Goal: Navigation & Orientation: Find specific page/section

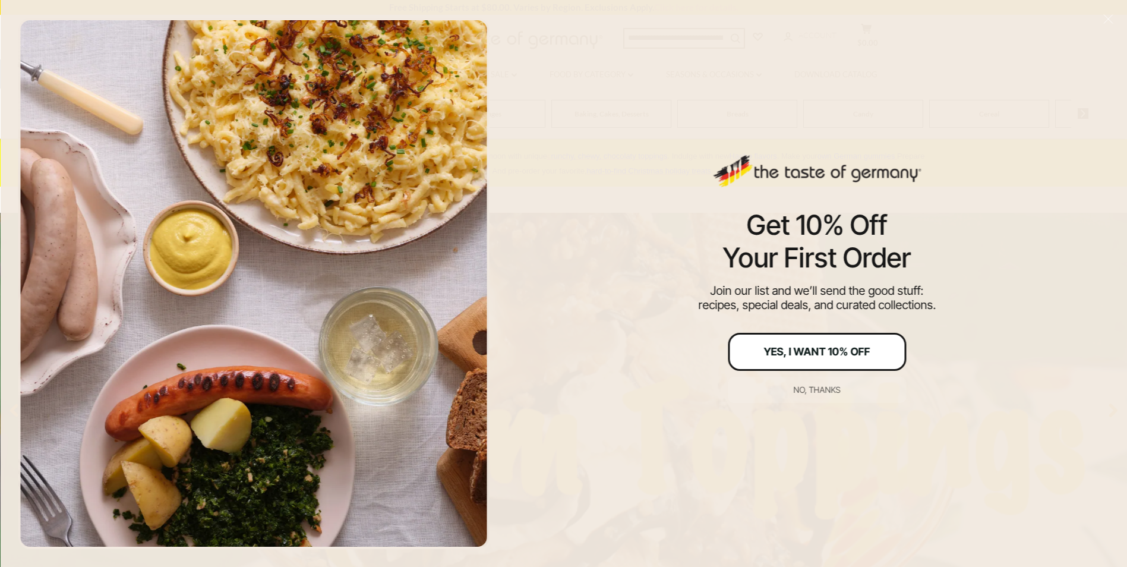
click at [821, 353] on div "Yes, I Want 10% Off" at bounding box center [817, 351] width 106 height 11
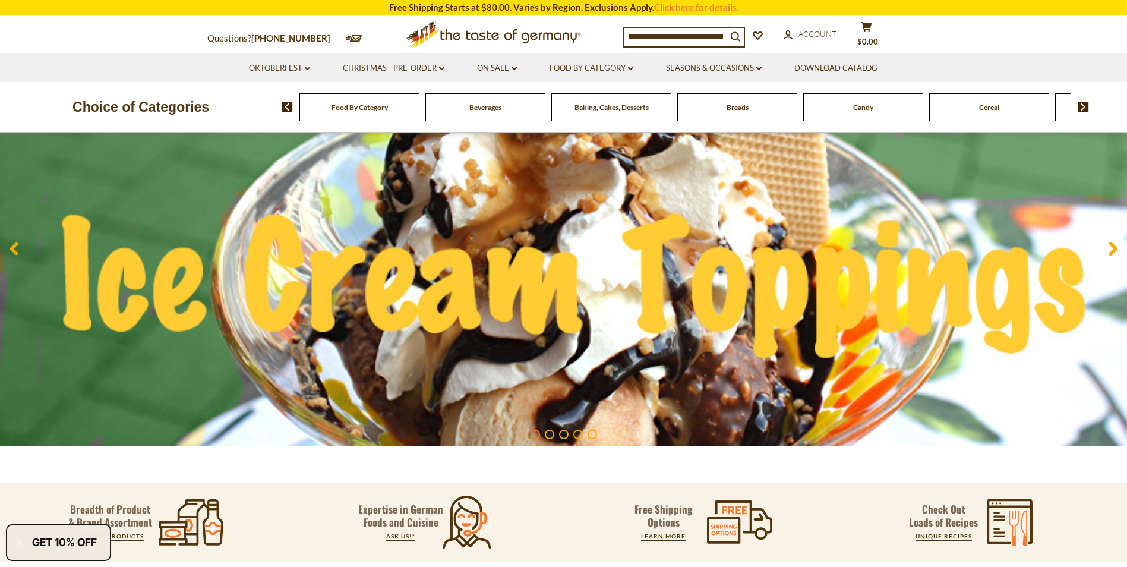
scroll to position [178, 0]
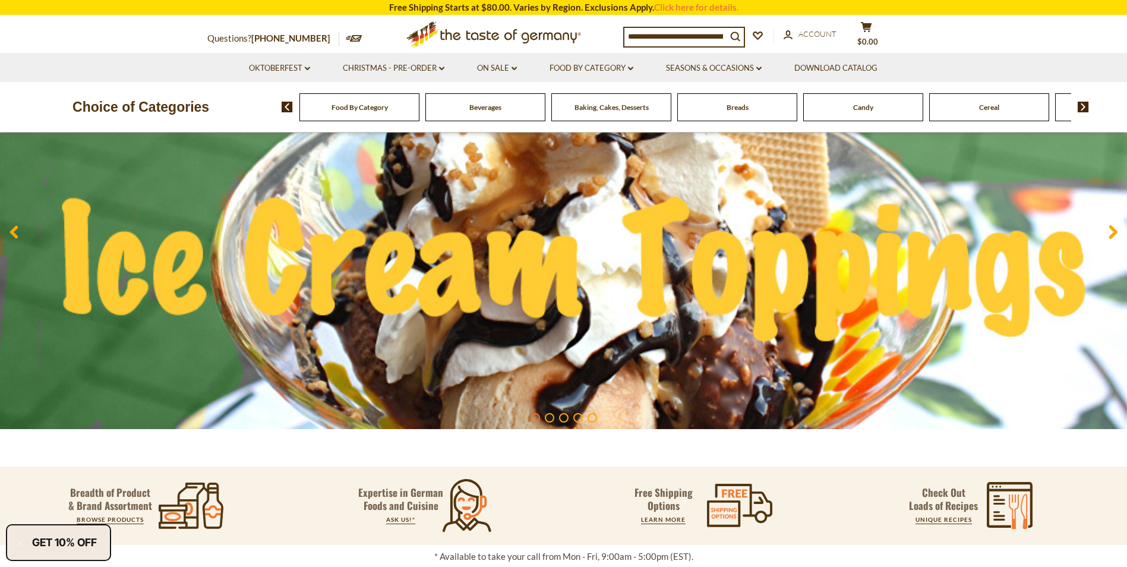
click at [608, 106] on span "Baking, Cakes, Desserts" at bounding box center [612, 107] width 74 height 9
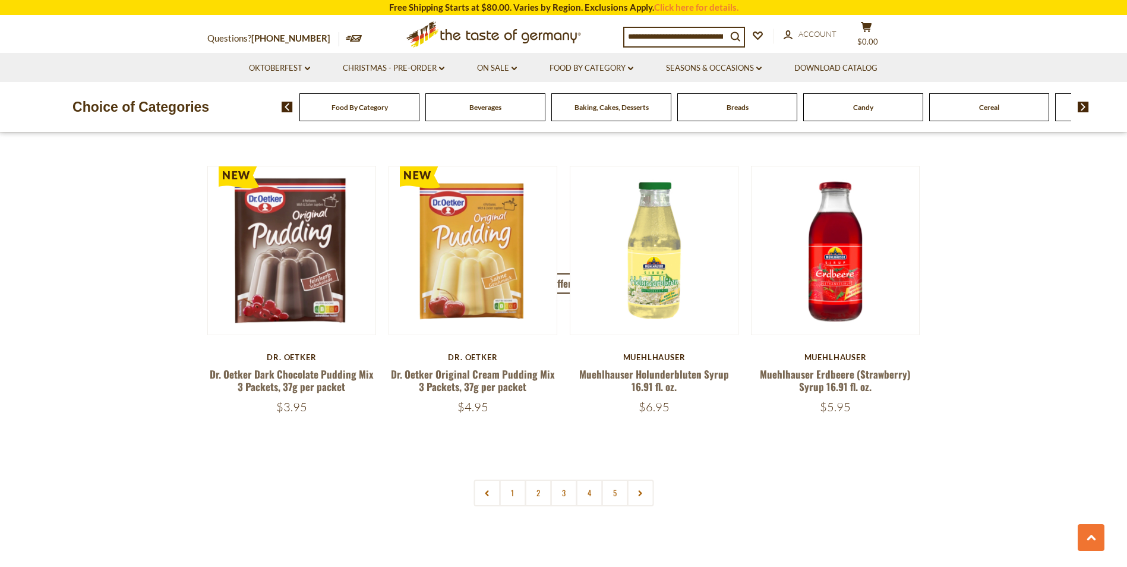
scroll to position [2733, 0]
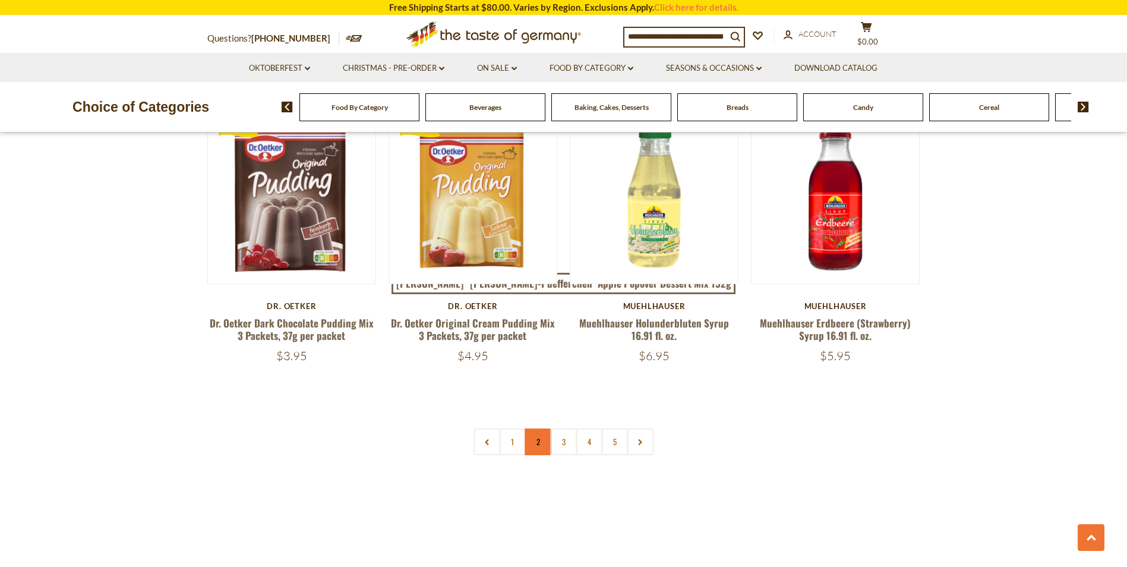
click at [542, 434] on link "2" at bounding box center [538, 441] width 27 height 27
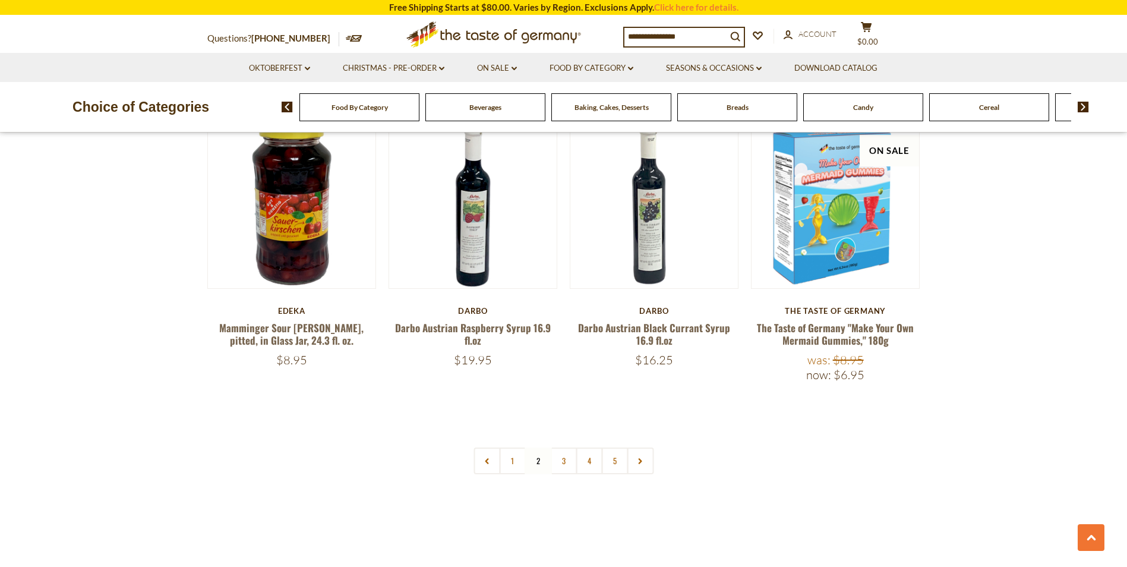
scroll to position [2757, 0]
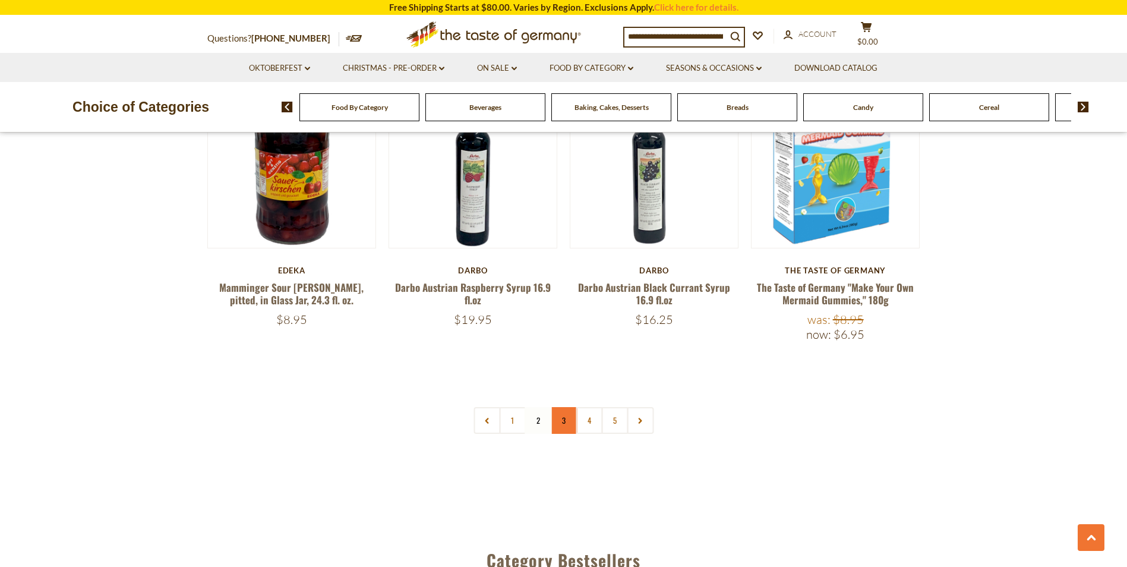
click at [559, 412] on link "3" at bounding box center [563, 420] width 27 height 27
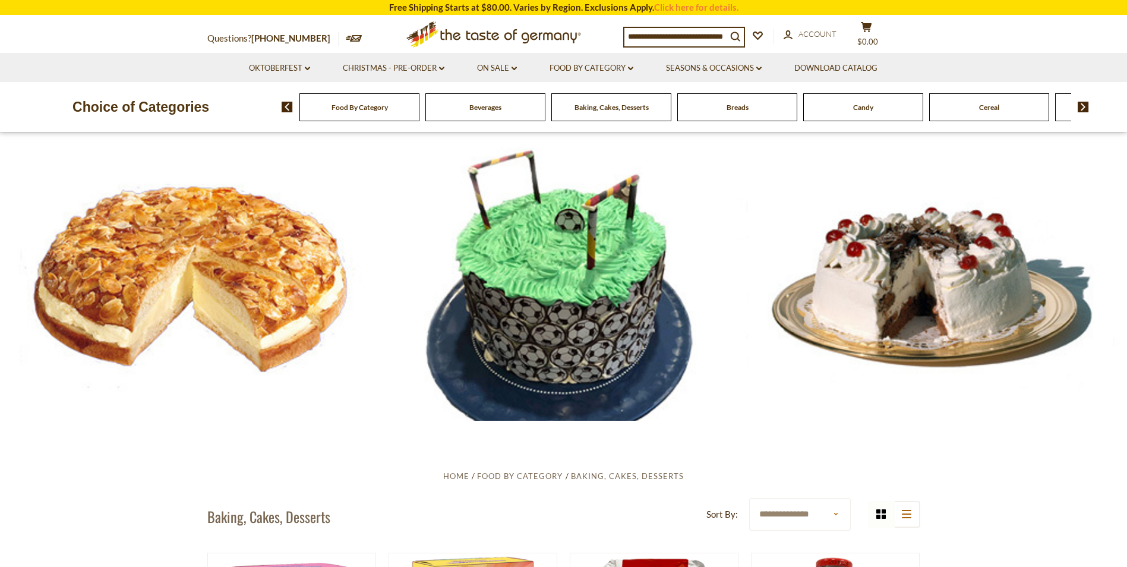
scroll to position [0, 0]
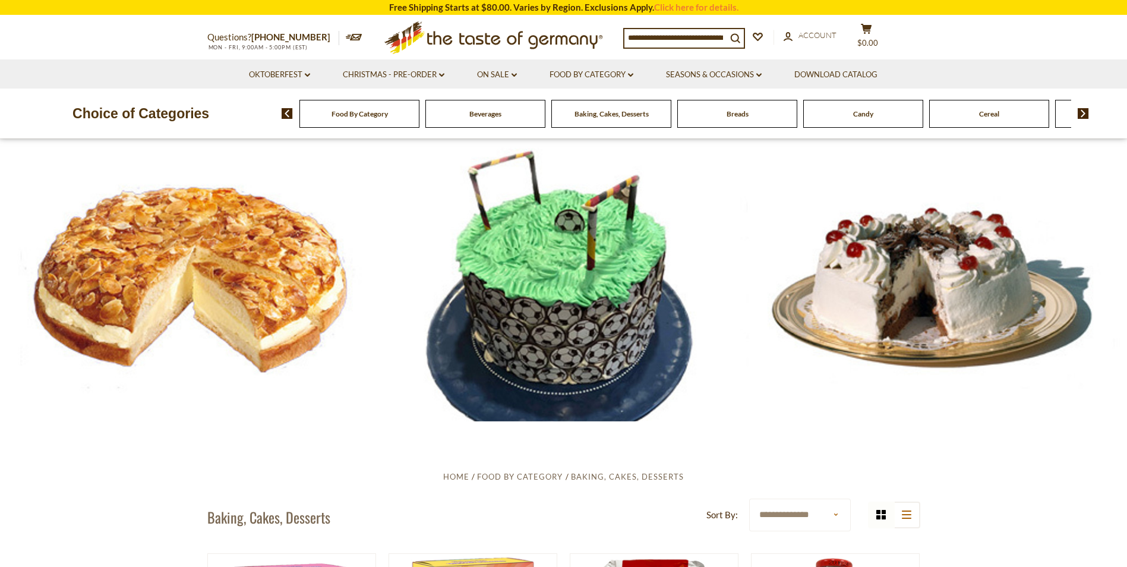
click at [375, 125] on div "Food By Category" at bounding box center [359, 114] width 120 height 28
click at [346, 115] on span "Food By Category" at bounding box center [360, 113] width 56 height 9
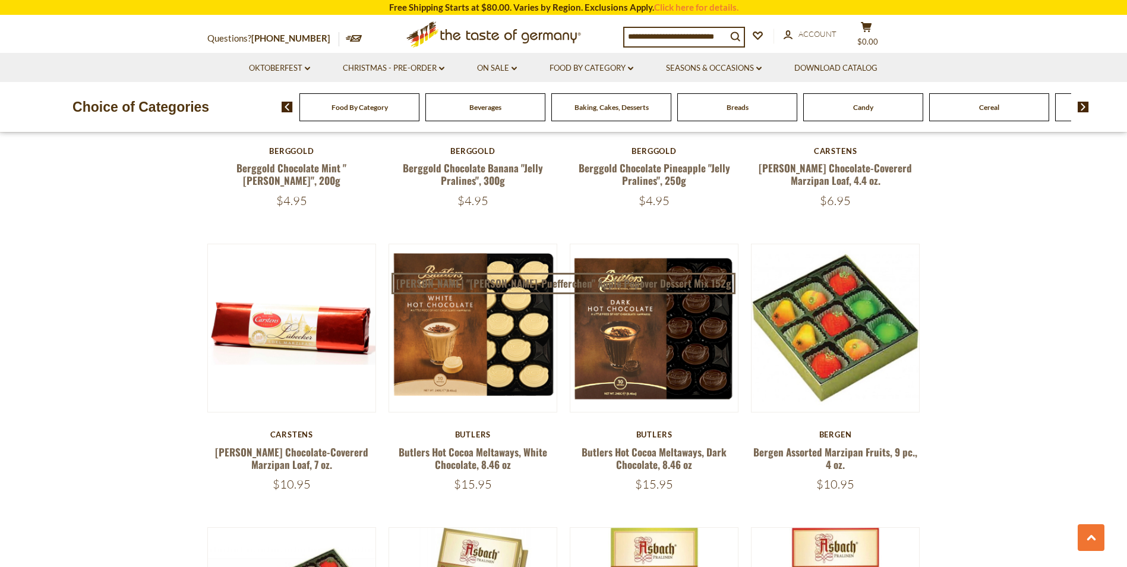
scroll to position [1486, 0]
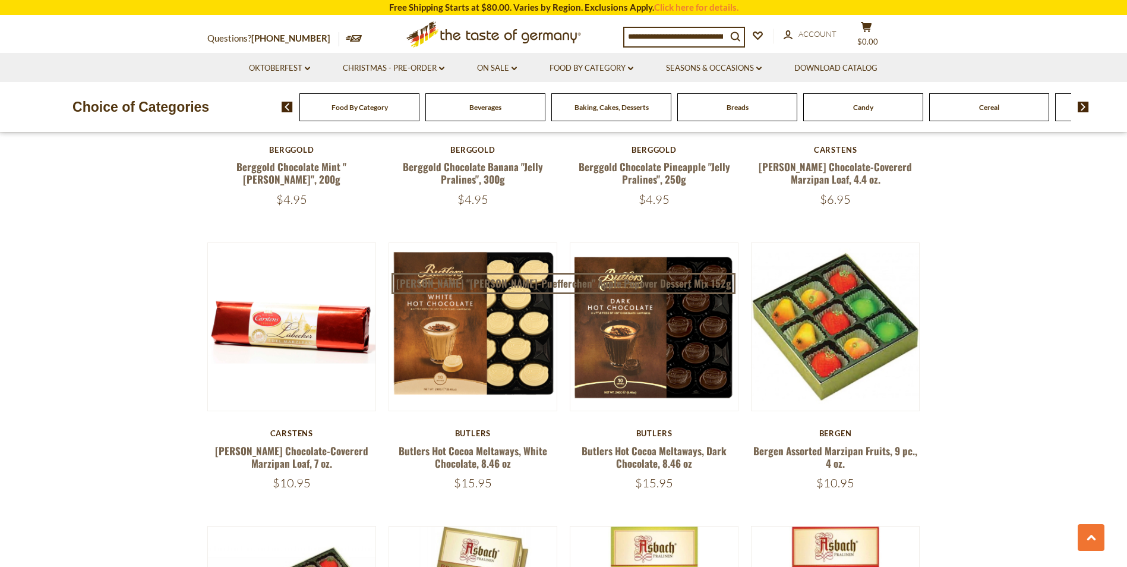
click at [286, 108] on img at bounding box center [287, 107] width 11 height 11
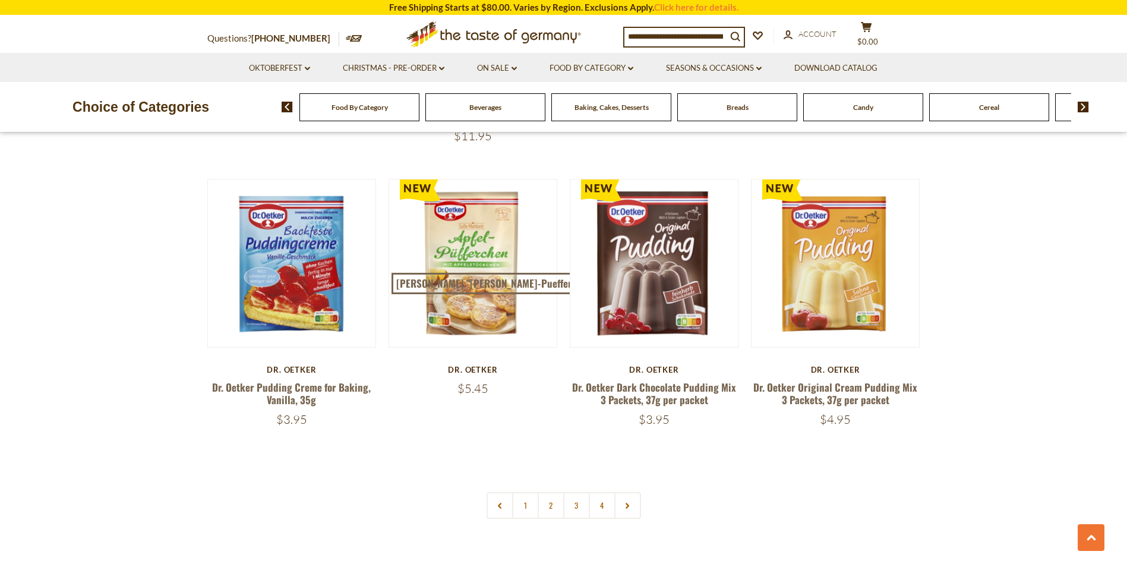
scroll to position [2436, 0]
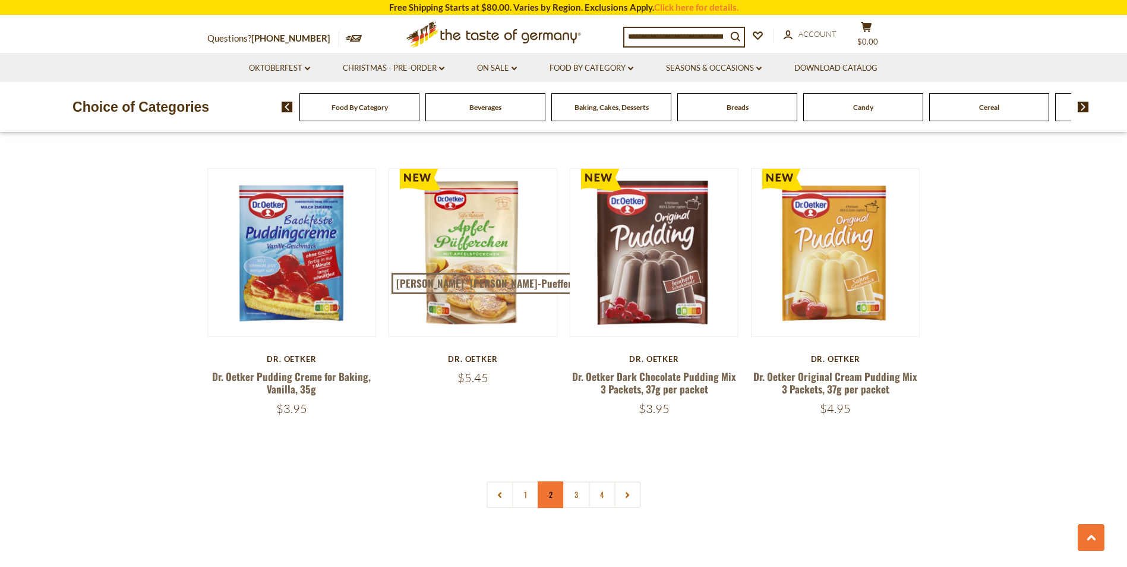
click at [556, 481] on link "2" at bounding box center [551, 494] width 27 height 27
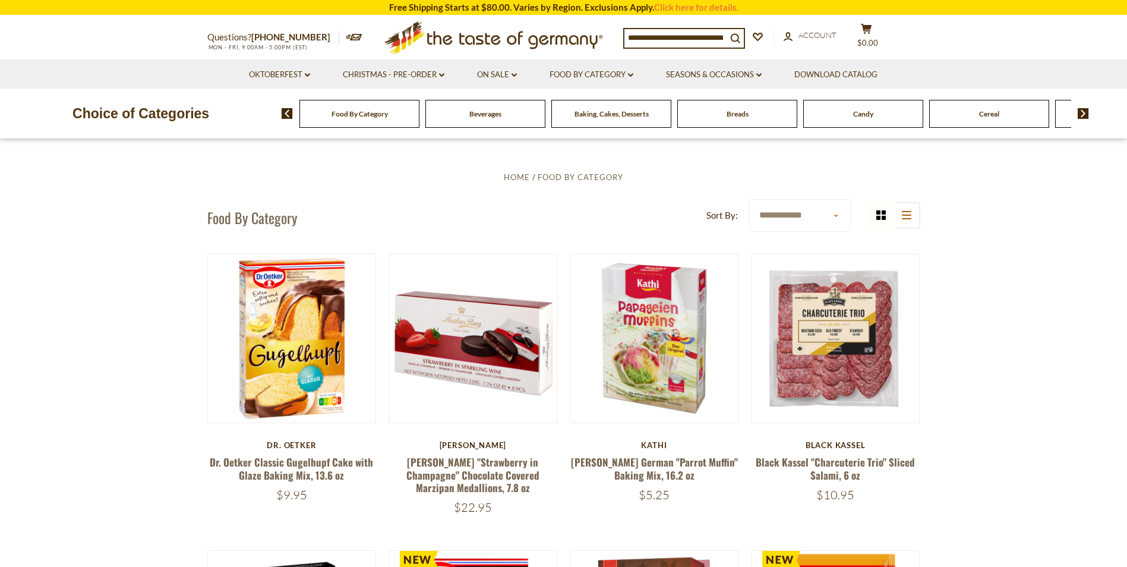
scroll to position [0, 0]
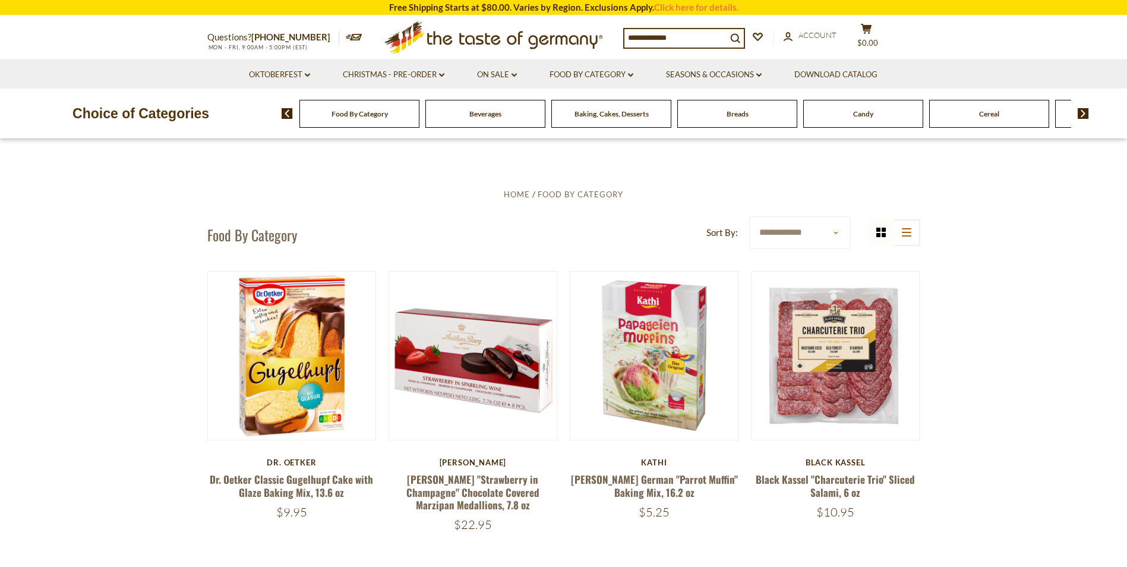
click at [1084, 111] on img at bounding box center [1083, 113] width 11 height 11
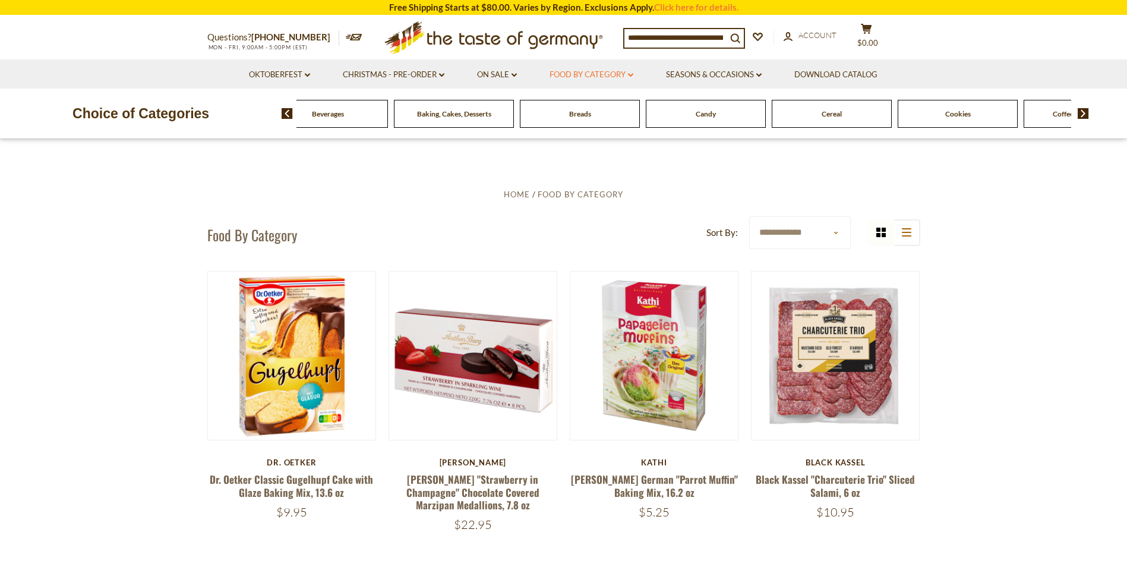
click at [604, 74] on link "Food By Category dropdown_arrow" at bounding box center [592, 74] width 84 height 13
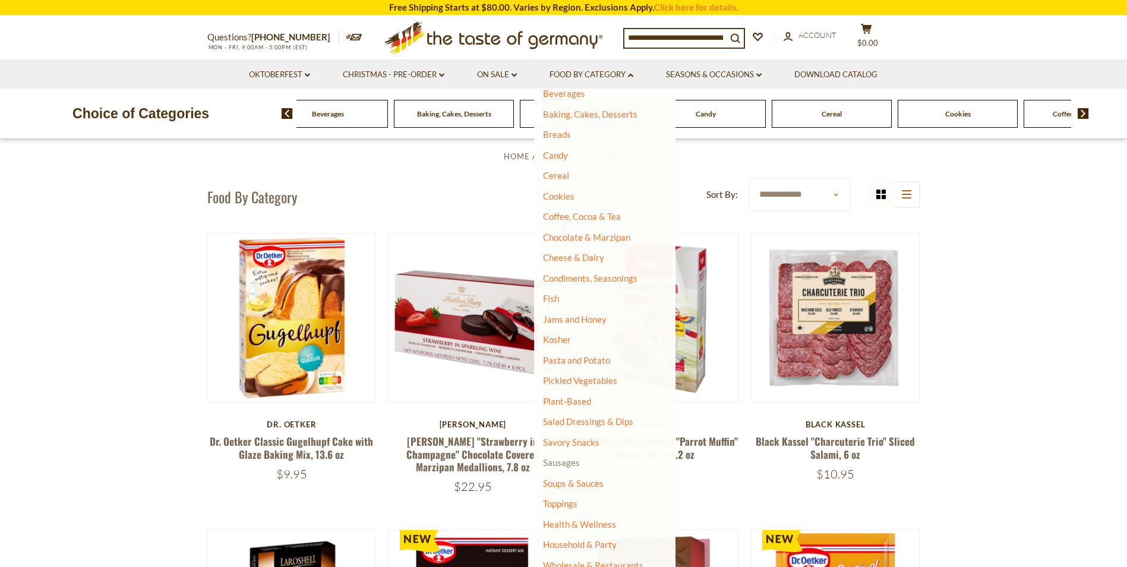
scroll to position [59, 0]
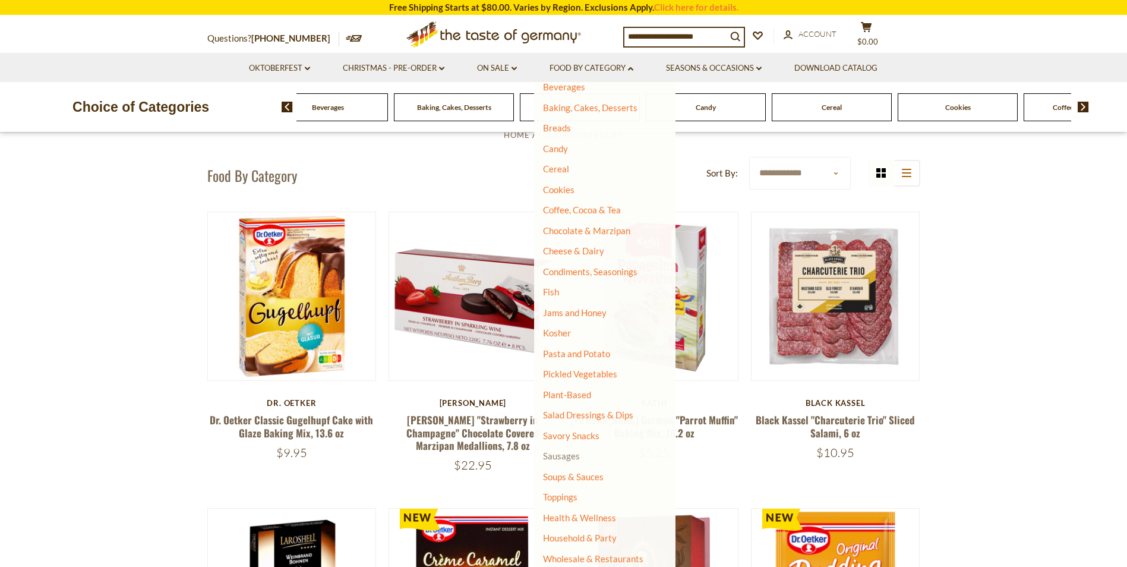
click at [565, 452] on link "Sausages" at bounding box center [561, 455] width 37 height 11
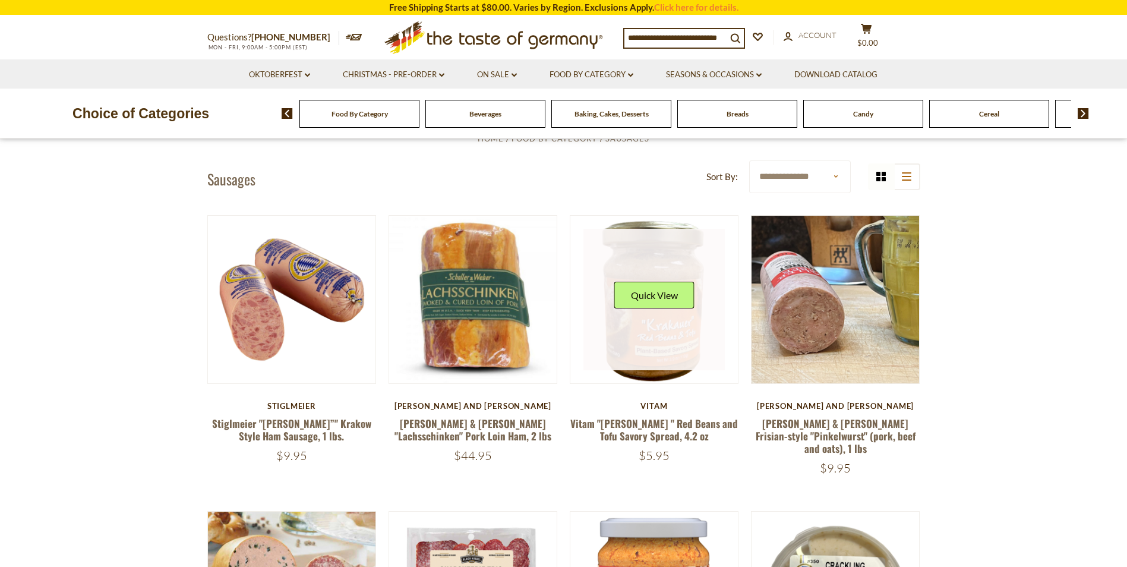
scroll to position [357, 0]
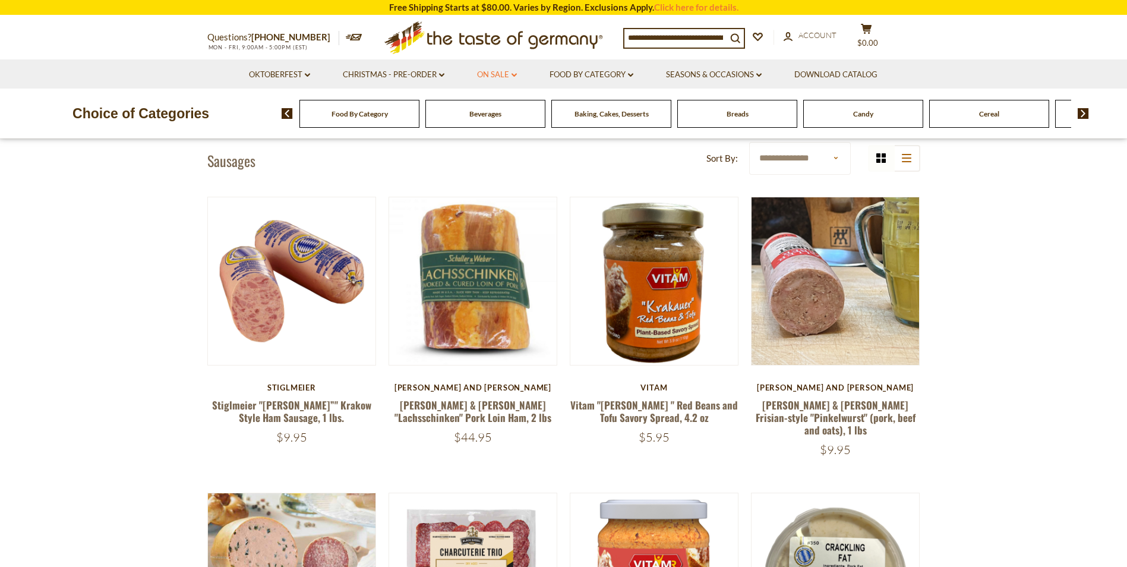
click at [501, 72] on link "On Sale dropdown_arrow" at bounding box center [497, 74] width 40 height 13
click at [494, 108] on link "All On Sale" at bounding box center [492, 105] width 43 height 11
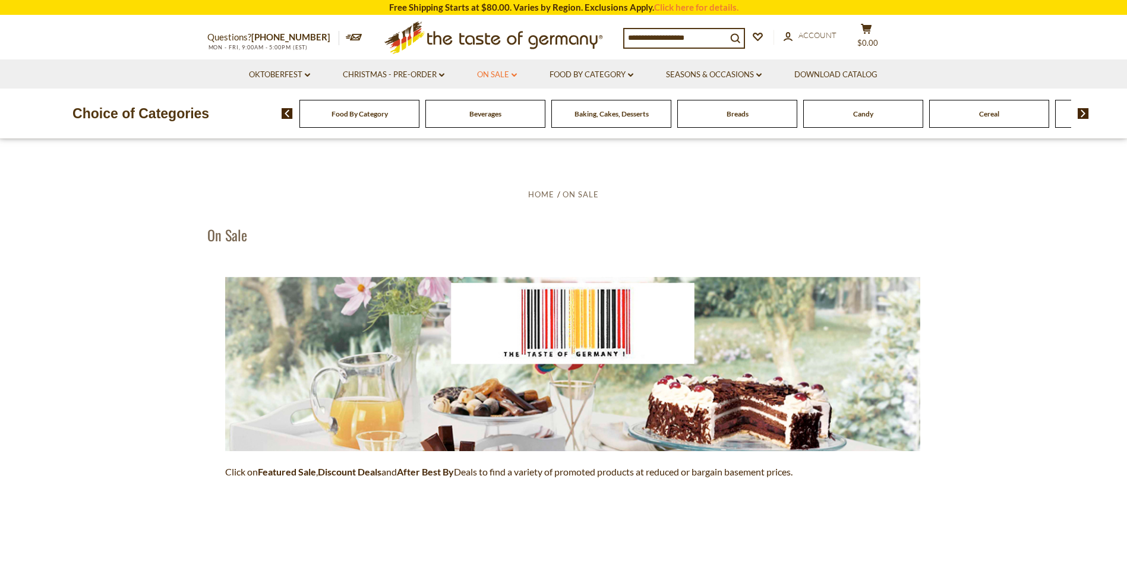
click at [505, 70] on link "On Sale dropdown_arrow" at bounding box center [497, 74] width 40 height 13
click at [496, 122] on link "Feature Sale" at bounding box center [495, 126] width 49 height 11
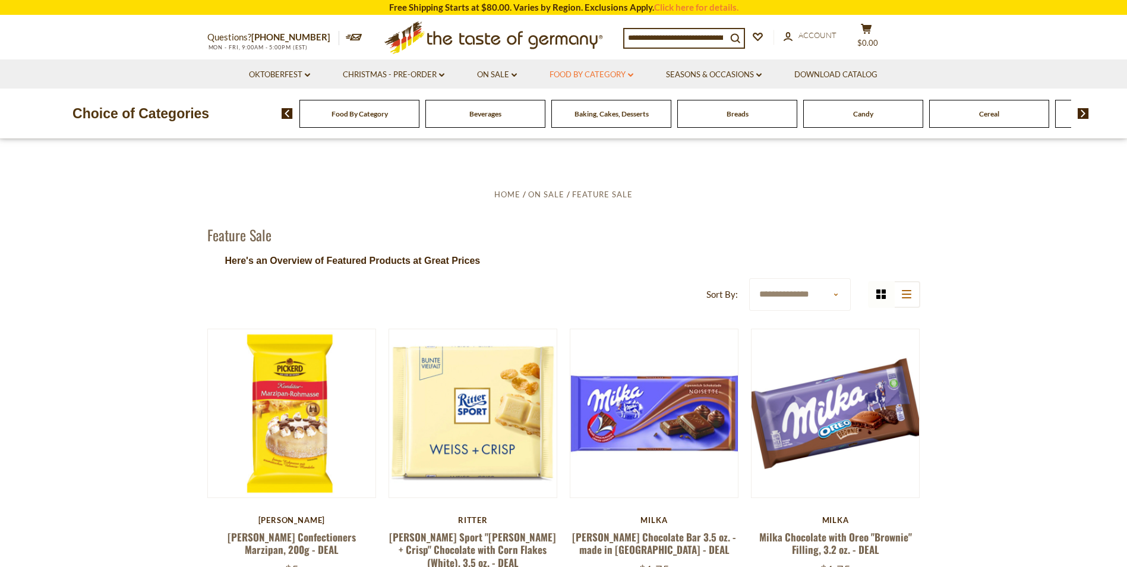
click at [584, 71] on link "Food By Category dropdown_arrow" at bounding box center [592, 74] width 84 height 13
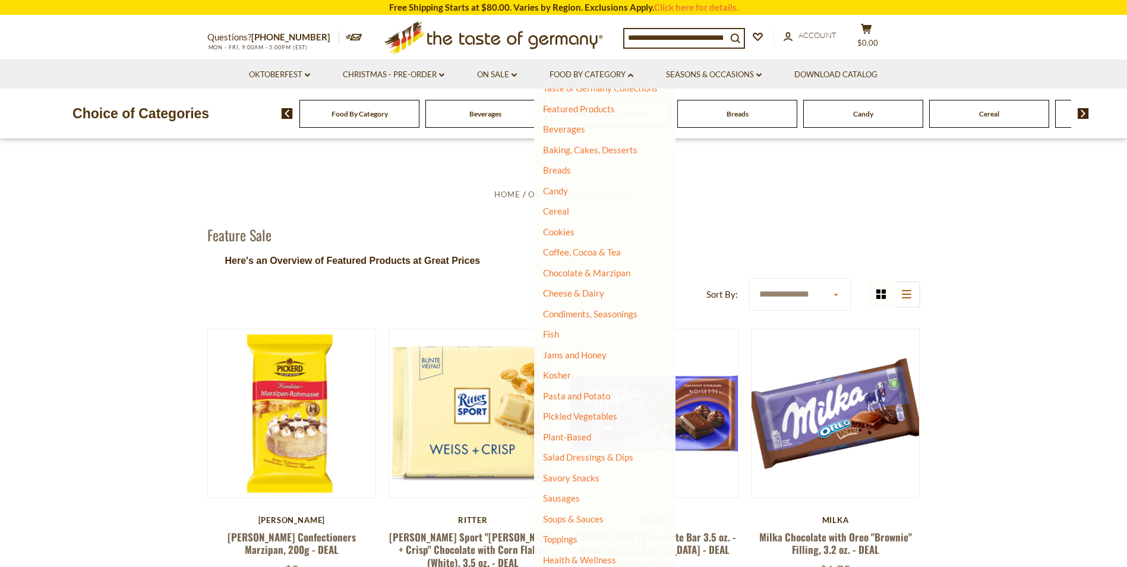
scroll to position [59, 0]
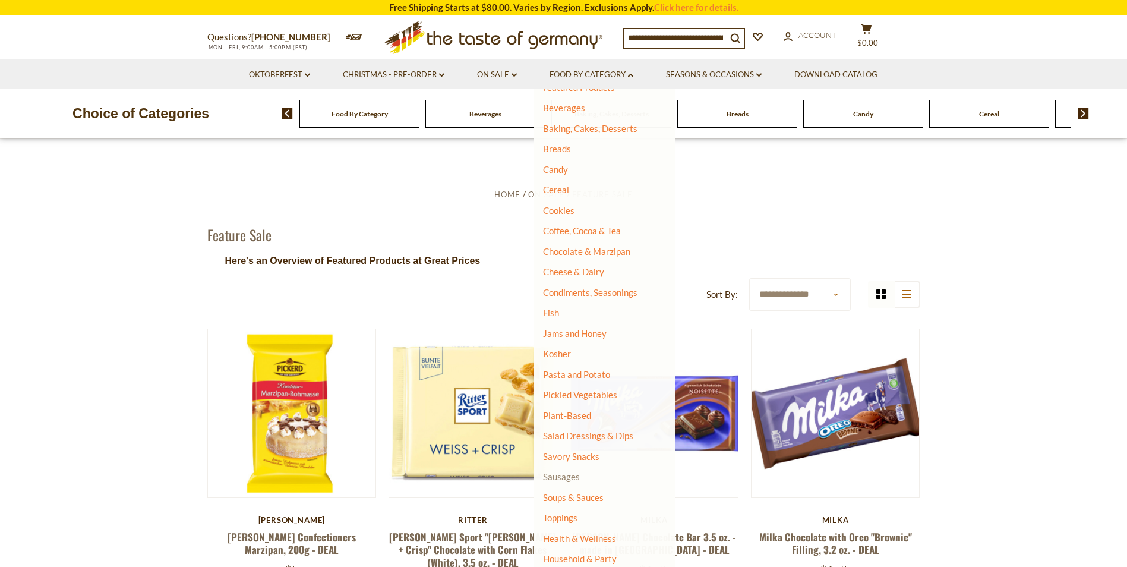
click at [557, 477] on link "Sausages" at bounding box center [561, 476] width 37 height 11
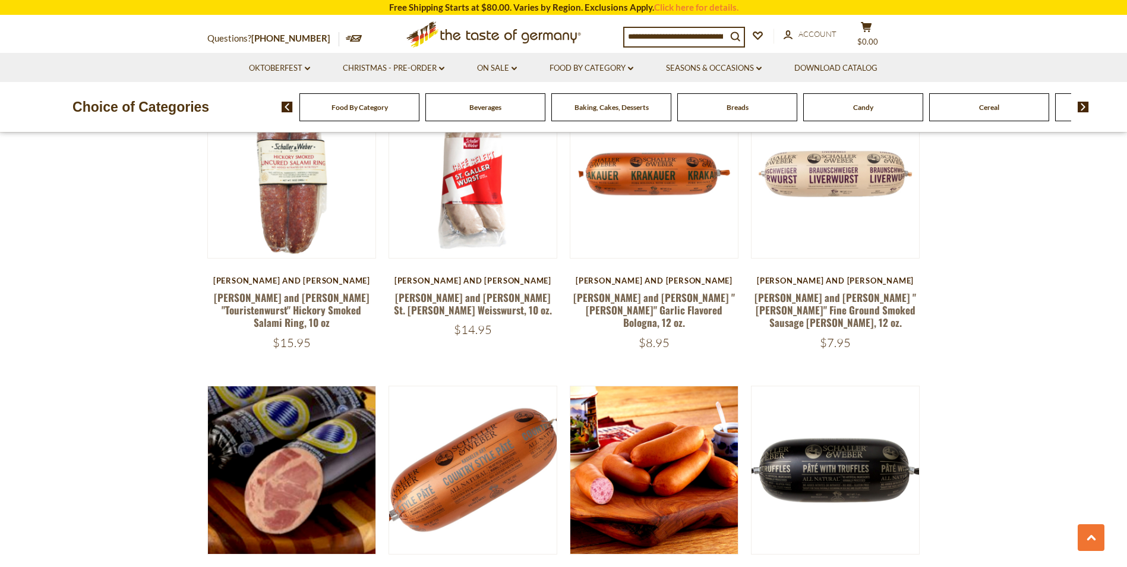
scroll to position [1070, 0]
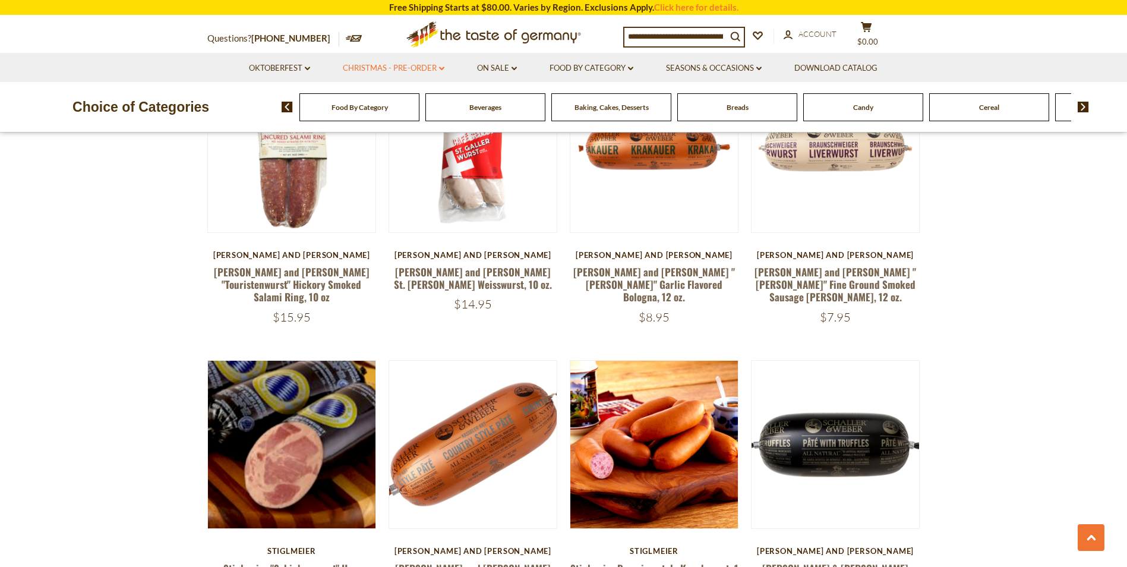
click at [436, 67] on link "Christmas - PRE-ORDER dropdown_arrow" at bounding box center [394, 68] width 102 height 13
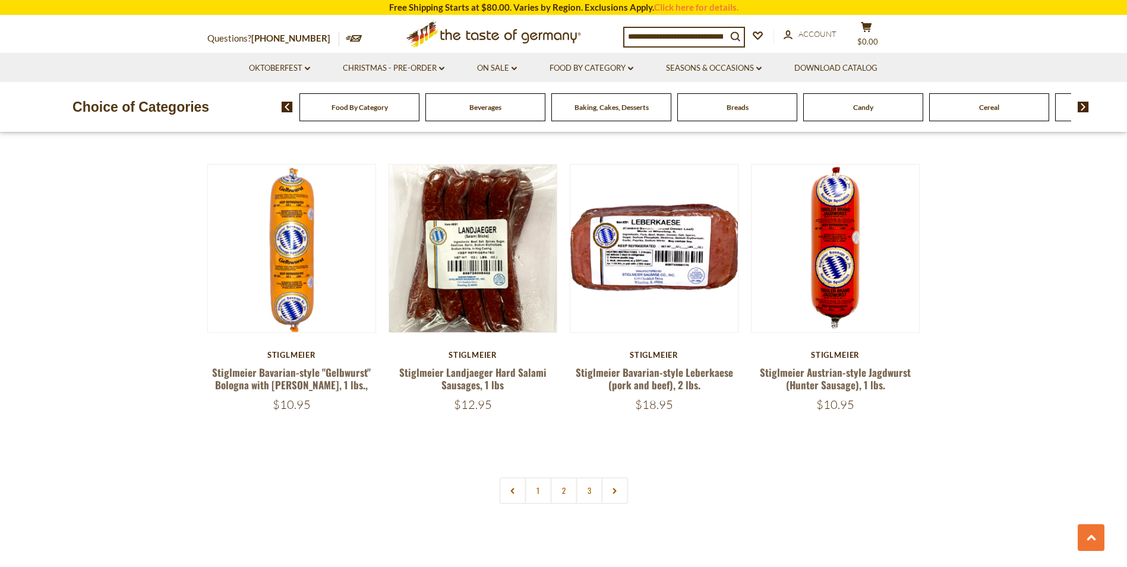
scroll to position [2793, 0]
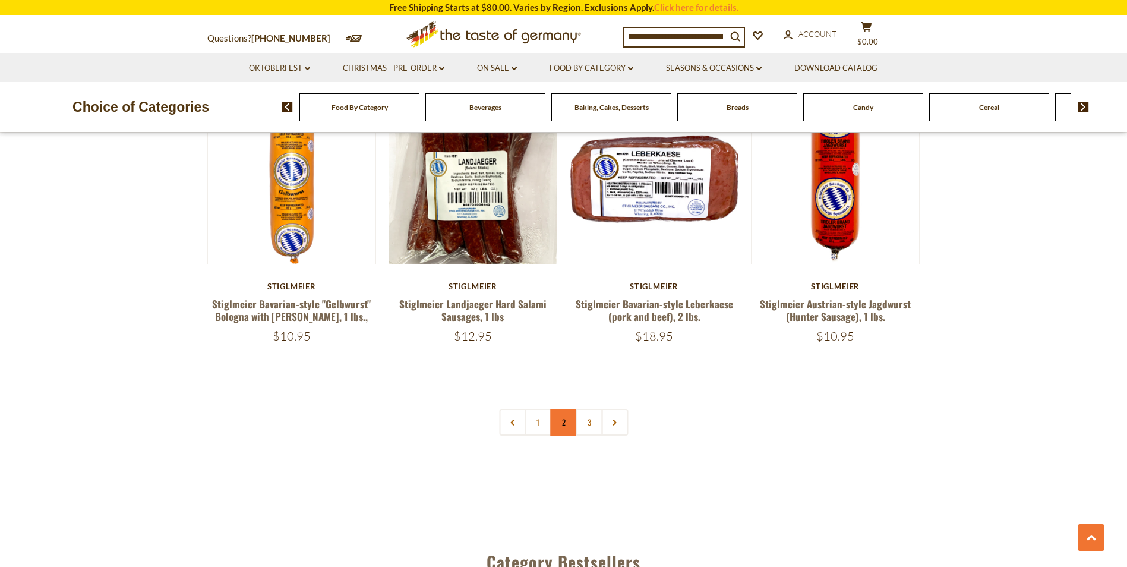
click at [568, 409] on link "2" at bounding box center [563, 422] width 27 height 27
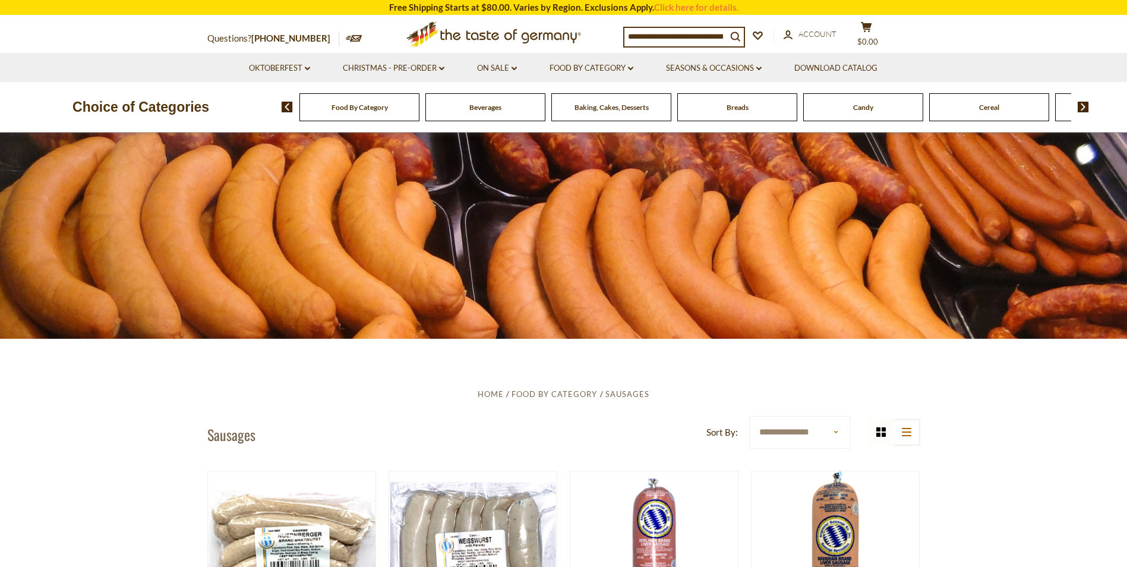
scroll to position [0, 0]
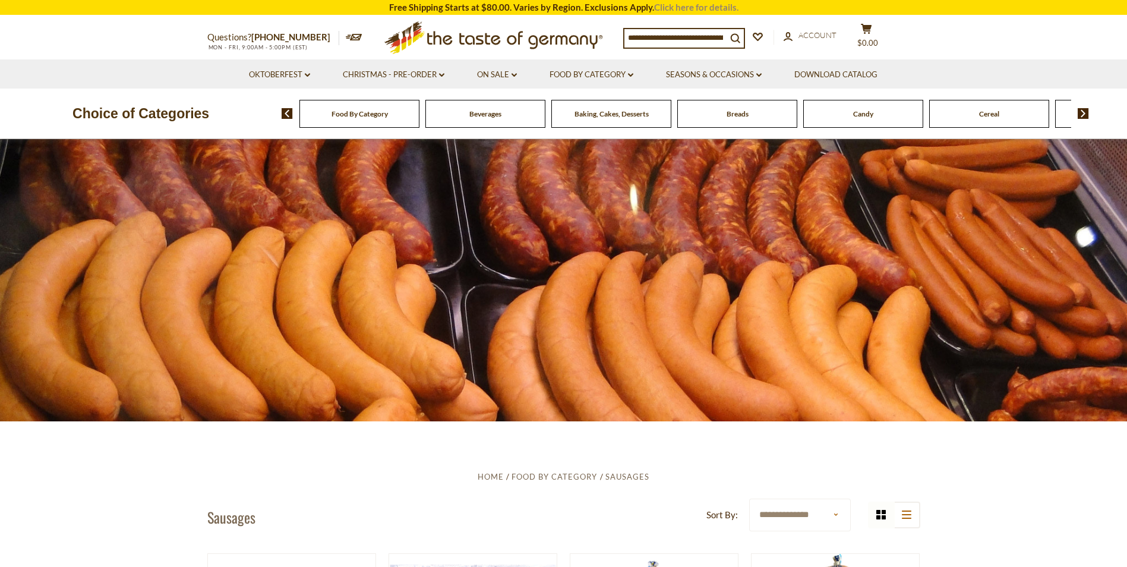
click at [680, 11] on link "Click here for details." at bounding box center [696, 7] width 84 height 11
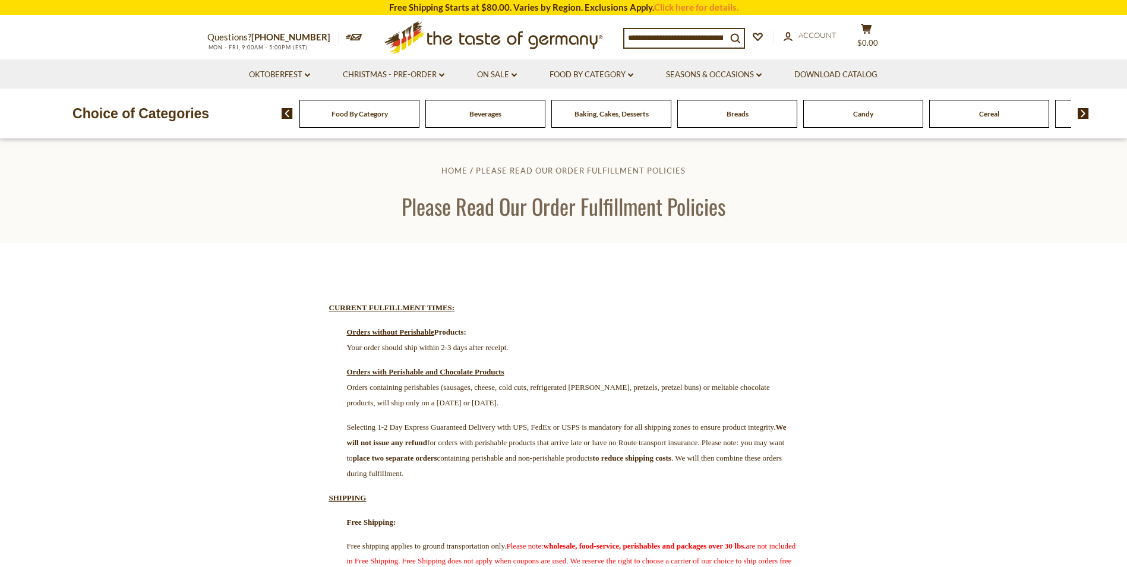
click at [1087, 112] on img at bounding box center [1083, 113] width 11 height 11
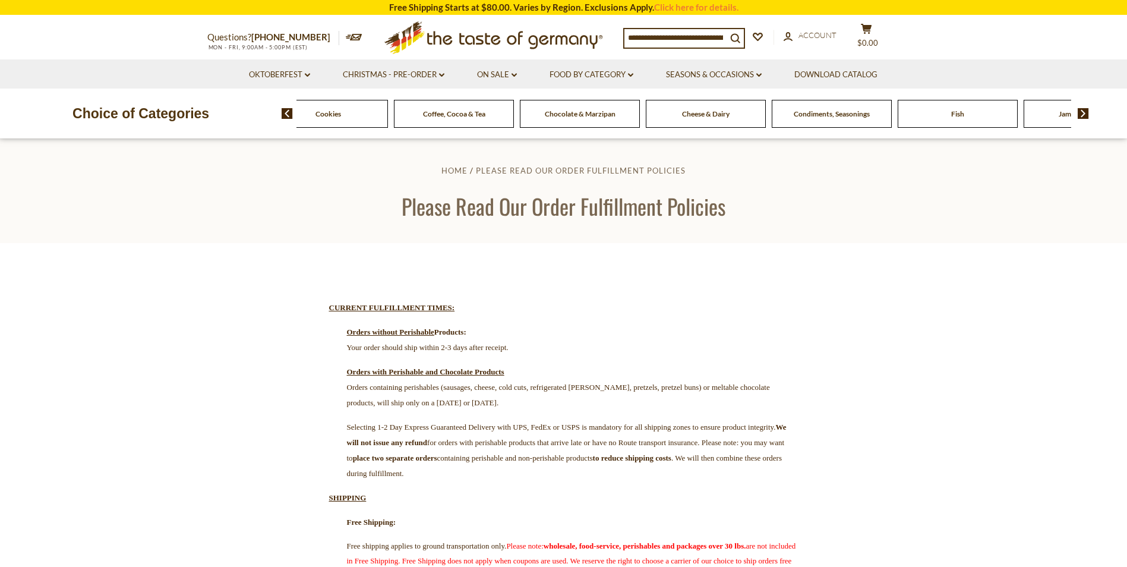
click at [1087, 112] on img at bounding box center [1083, 113] width 11 height 11
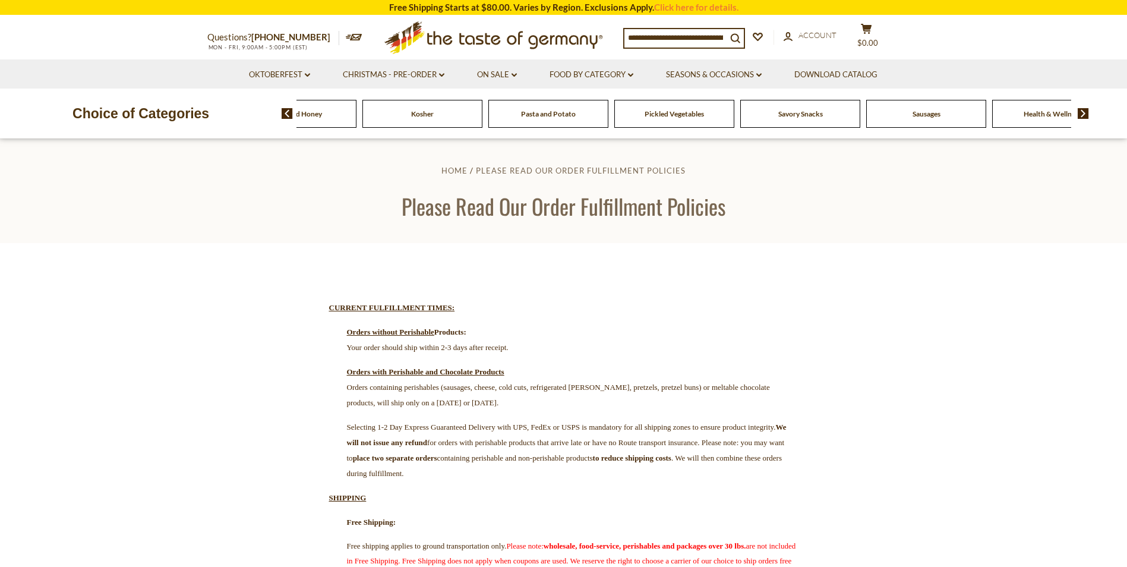
click at [1087, 112] on img at bounding box center [1083, 113] width 11 height 11
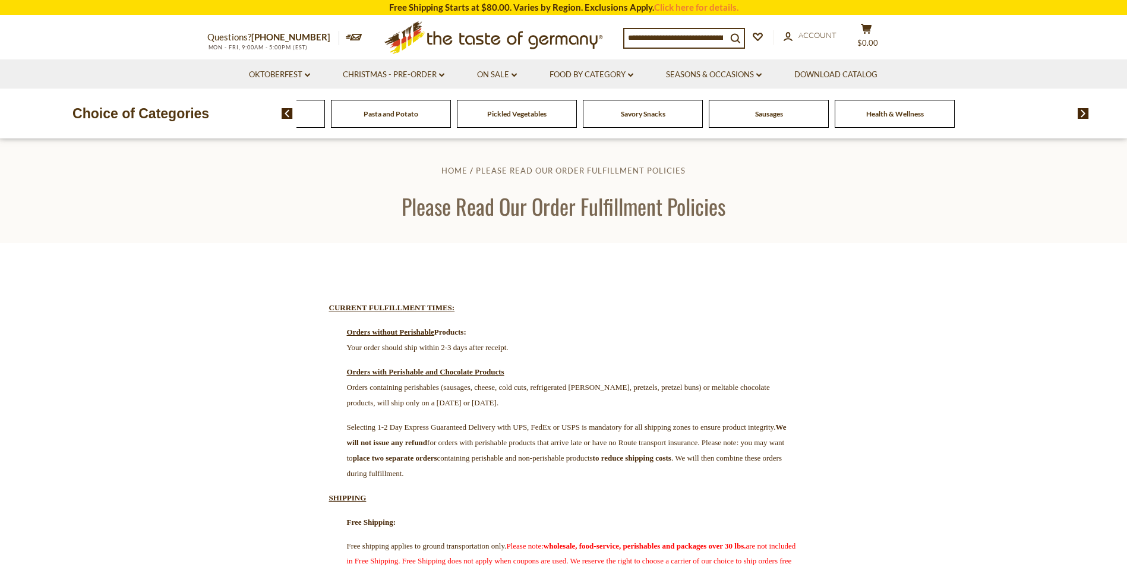
click at [287, 116] on img at bounding box center [287, 113] width 11 height 11
click at [894, 113] on span "Sausages" at bounding box center [889, 113] width 28 height 9
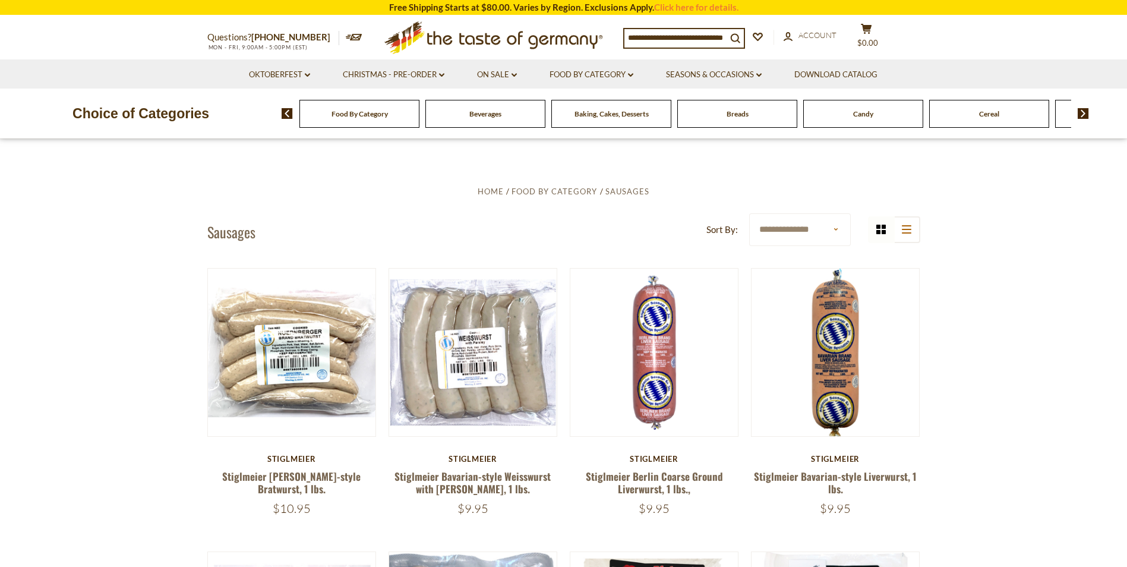
scroll to position [357, 0]
